Goal: Information Seeking & Learning: Find specific fact

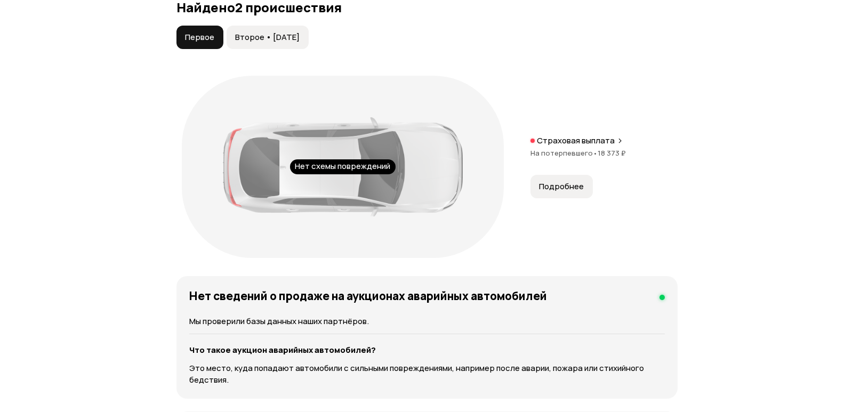
scroll to position [1119, 0]
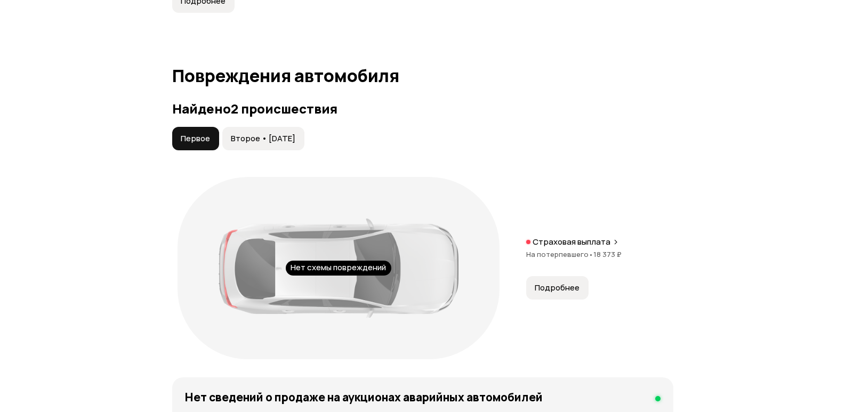
click at [286, 144] on span "Второе • [DATE]" at bounding box center [263, 138] width 65 height 11
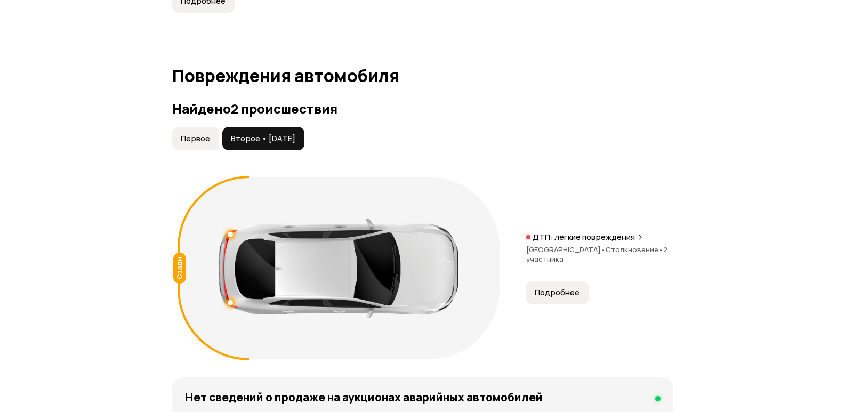
click at [556, 298] on span "Подробнее" at bounding box center [557, 292] width 45 height 11
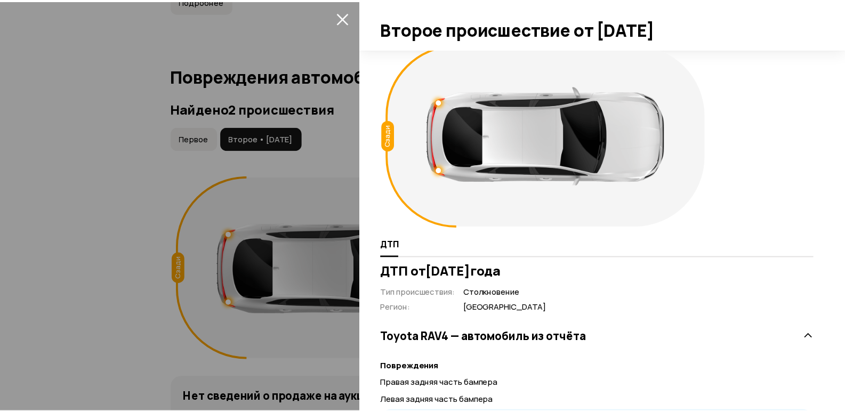
scroll to position [0, 0]
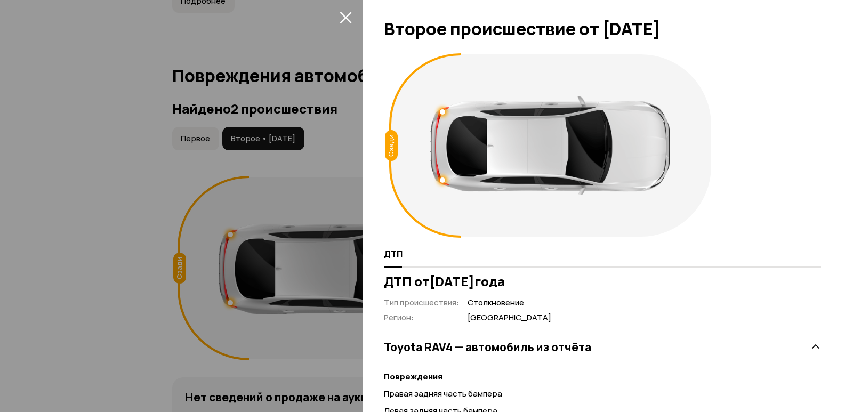
click at [346, 20] on icon "закрыть" at bounding box center [346, 17] width 12 height 12
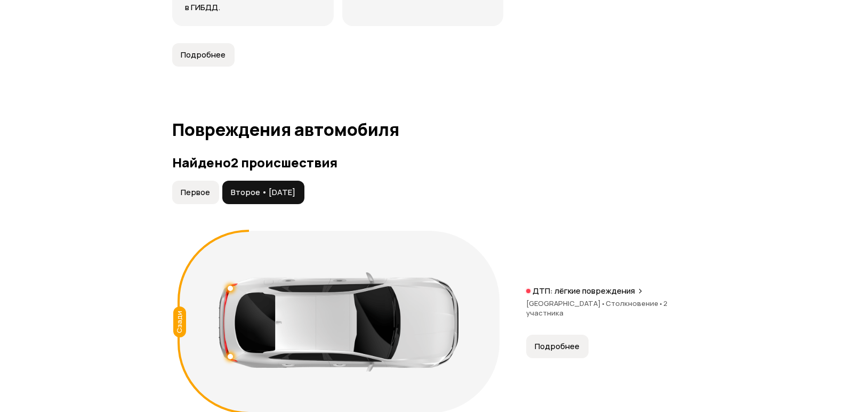
scroll to position [1066, 0]
click at [200, 197] on span "Первое" at bounding box center [195, 192] width 29 height 11
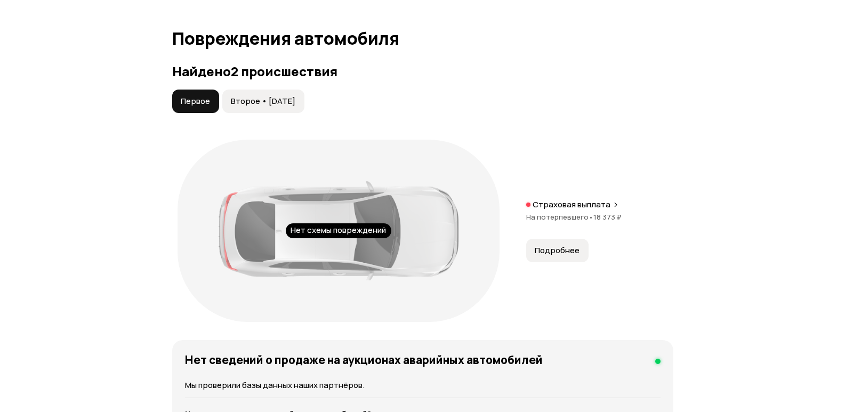
scroll to position [1173, 0]
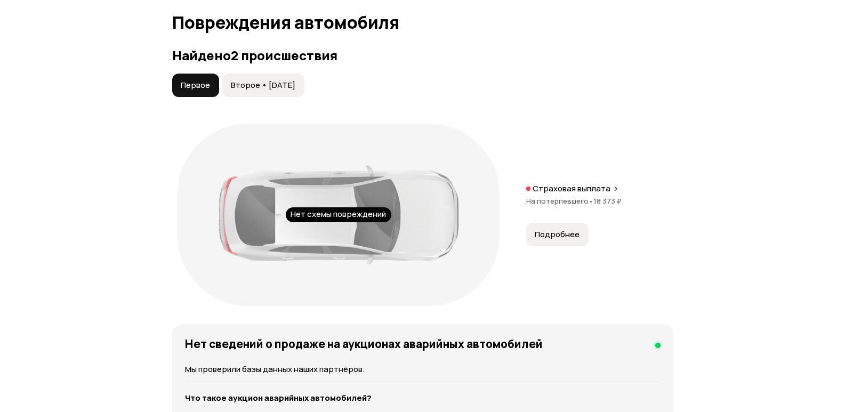
click at [569, 240] on span "Подробнее" at bounding box center [557, 234] width 45 height 11
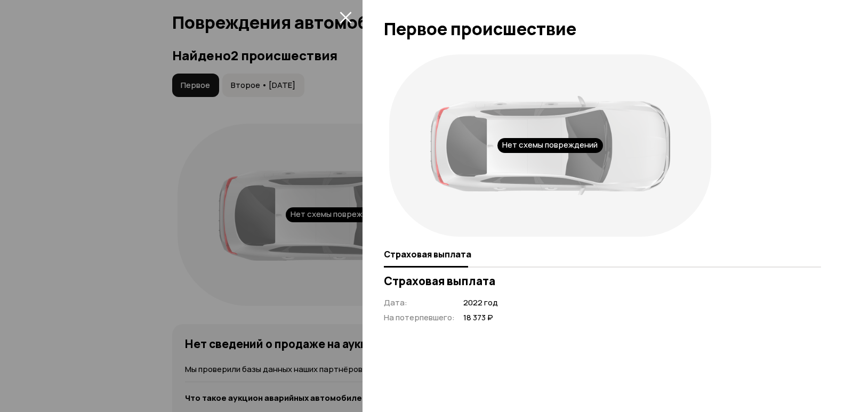
click at [350, 15] on icon "закрыть" at bounding box center [346, 17] width 12 height 12
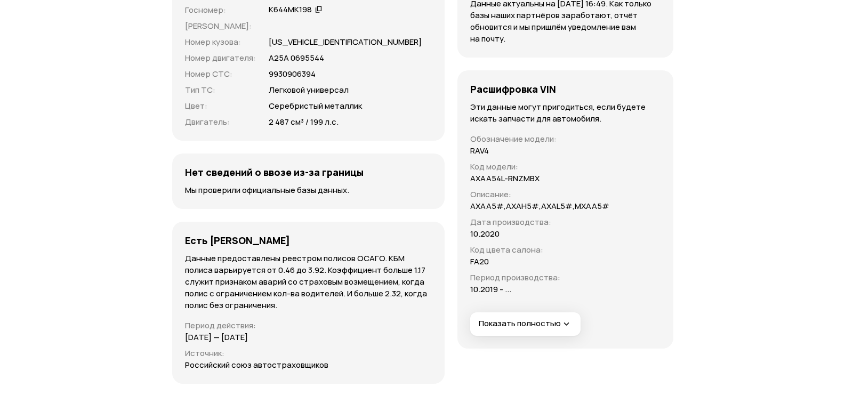
scroll to position [3465, 0]
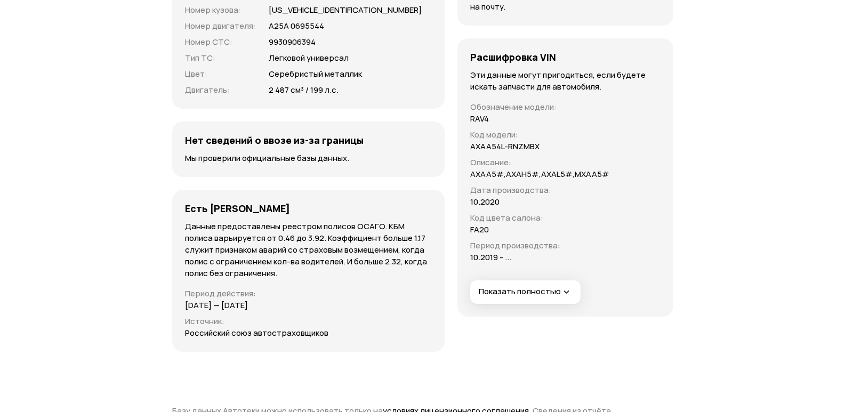
click at [561, 297] on icon "button" at bounding box center [566, 292] width 11 height 11
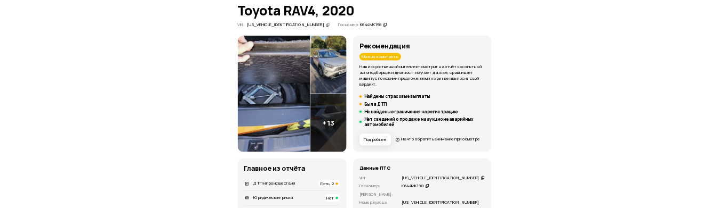
scroll to position [267, 0]
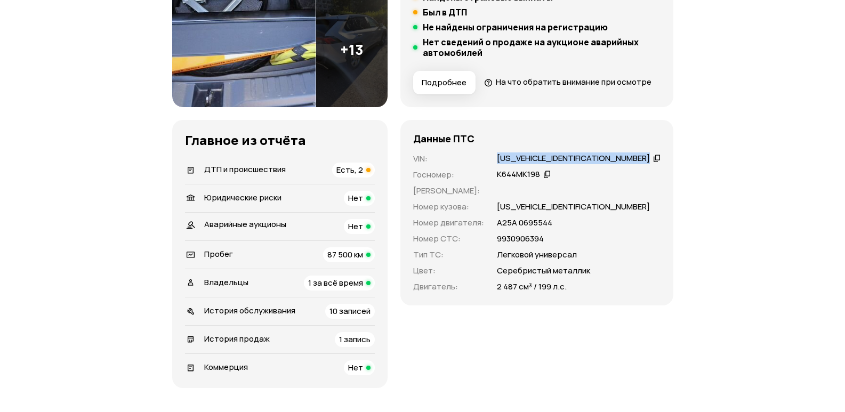
drag, startPoint x: 520, startPoint y: 174, endPoint x: 607, endPoint y: 180, distance: 86.6
click at [607, 180] on div "VIN : [US_VEHICLE_IDENTIFICATION_NUMBER]   Госномер : К644МК198   Номер ПТС : Н…" at bounding box center [536, 223] width 247 height 140
copy div "[US_VEHICLE_IDENTIFICATION_NUMBER]"
